Goal: Communication & Community: Answer question/provide support

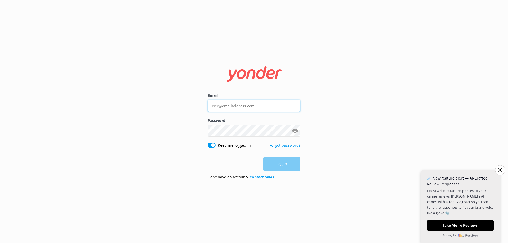
click at [237, 109] on input "Email" at bounding box center [254, 106] width 93 height 12
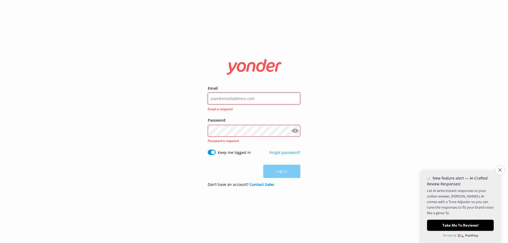
type input "[EMAIL_ADDRESS][DOMAIN_NAME]"
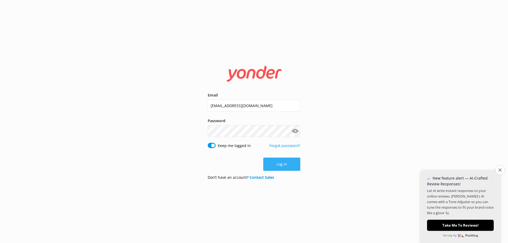
click at [281, 166] on button "Log in" at bounding box center [282, 164] width 37 height 13
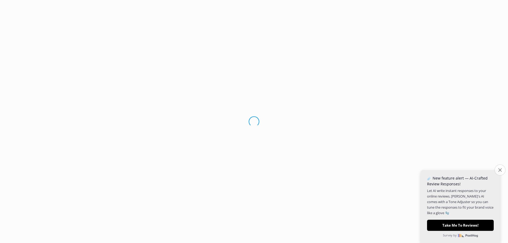
click at [497, 171] on button "Close survey" at bounding box center [500, 170] width 11 height 11
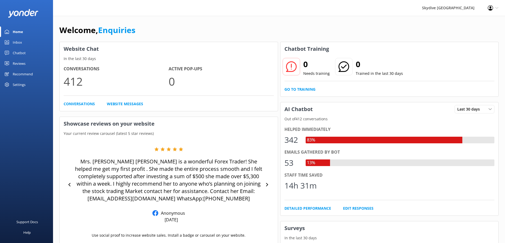
click at [16, 53] on div "Chatbot" at bounding box center [19, 53] width 13 height 11
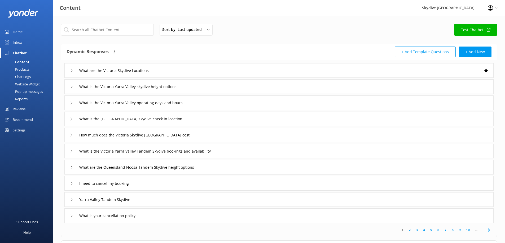
click at [16, 43] on div "Inbox" at bounding box center [17, 42] width 9 height 11
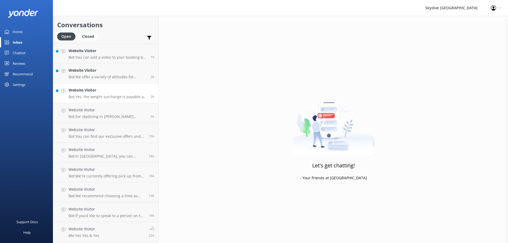
click at [96, 96] on p "Bot: Yes, the weight surcharge is payable at the drop zone on the day of your s…" at bounding box center [108, 97] width 78 height 5
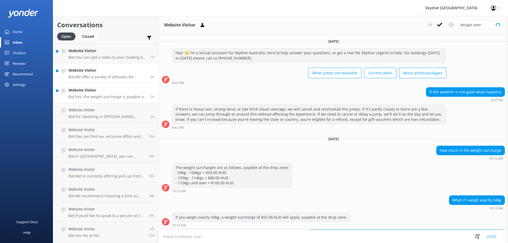
scroll to position [581, 0]
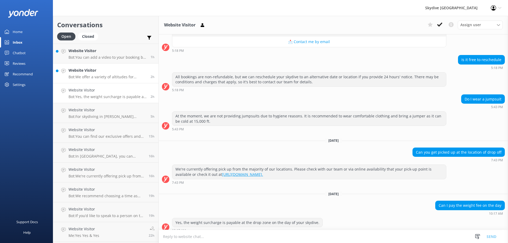
click at [102, 75] on p "Bot: We offer a variety of altitudes for skydiving, with all dropzones providin…" at bounding box center [108, 77] width 78 height 5
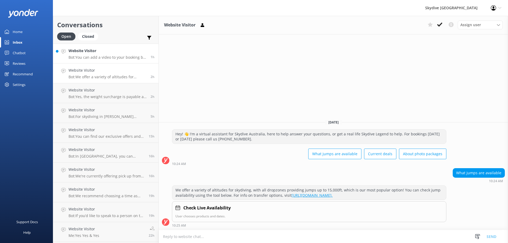
click at [103, 61] on link "Website Visitor Bot: You can add a video to your booking by either booking onli…" at bounding box center [105, 54] width 105 height 20
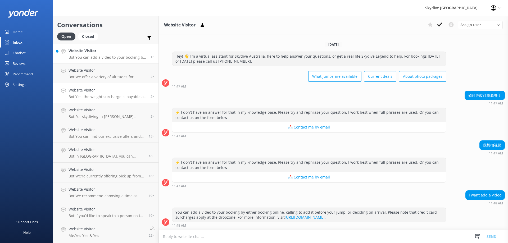
click at [102, 92] on h4 "Website Visitor" at bounding box center [108, 90] width 78 height 6
